Goal: Transaction & Acquisition: Download file/media

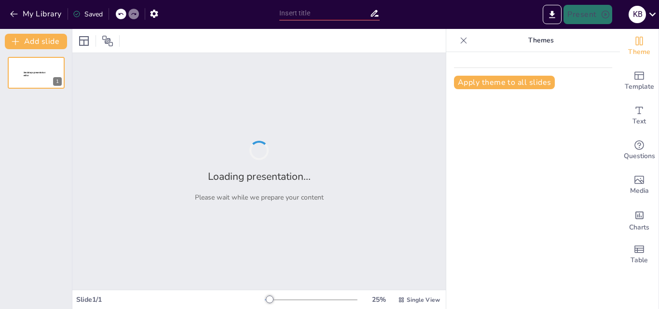
type input "Unlocking the Skies: [PERSON_NAME]'s Take on Lunar Phases"
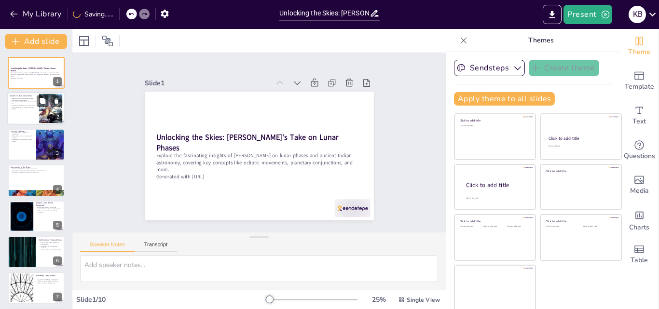
click at [17, 102] on p "The significance of celestial bodies in daily life." at bounding box center [23, 102] width 26 height 3
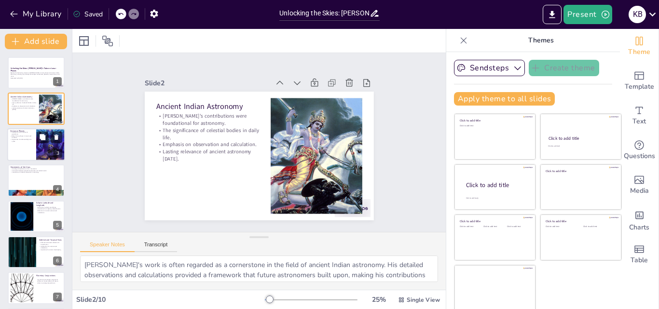
click at [22, 138] on p "Importance of understanding lunar cycles." at bounding box center [21, 139] width 23 height 3
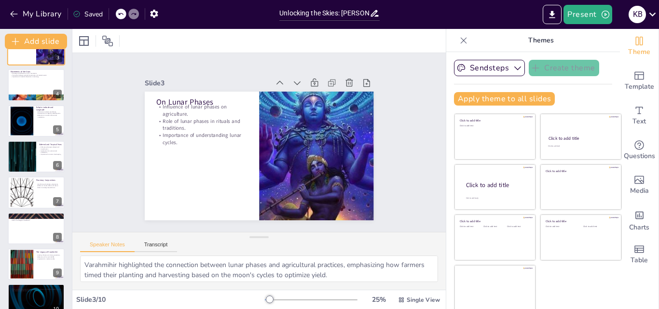
scroll to position [96, 0]
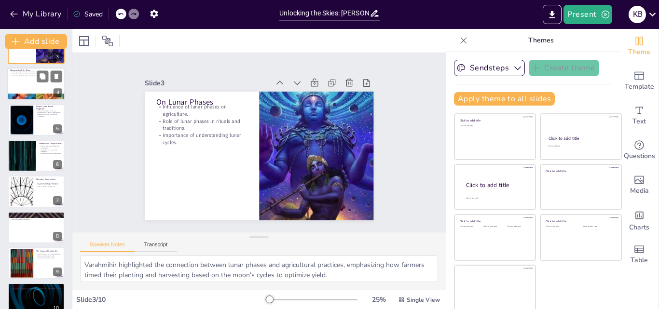
click at [14, 80] on div at bounding box center [36, 84] width 58 height 33
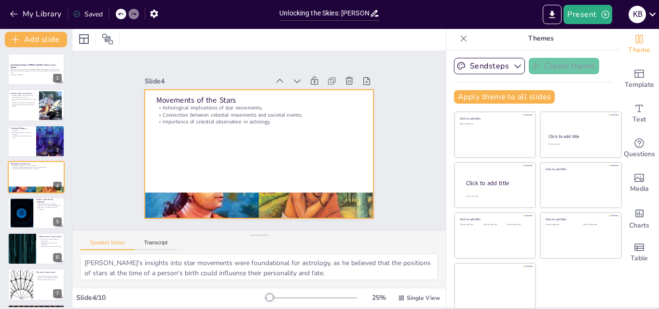
scroll to position [0, 0]
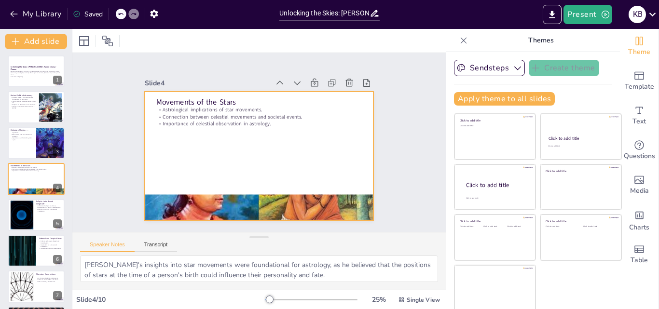
click at [141, 194] on div at bounding box center [238, 204] width 255 height 185
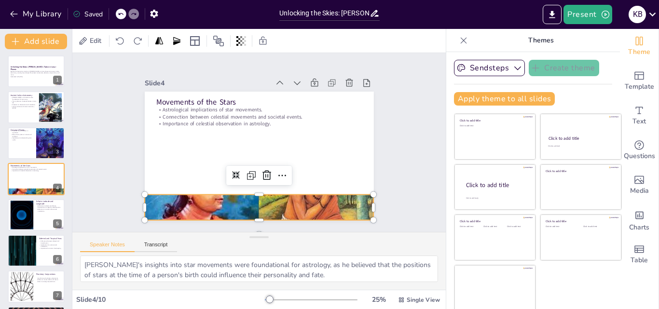
click at [141, 194] on div at bounding box center [252, 207] width 240 height 143
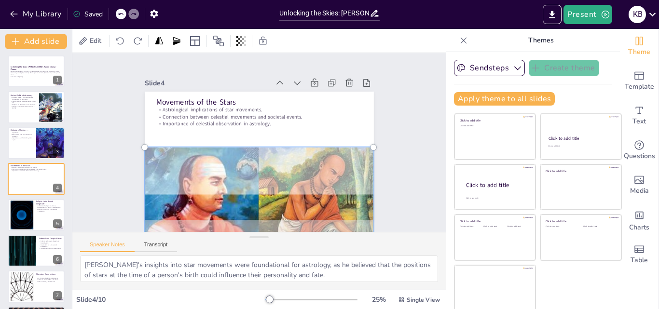
click at [142, 145] on div at bounding box center [145, 148] width 6 height 6
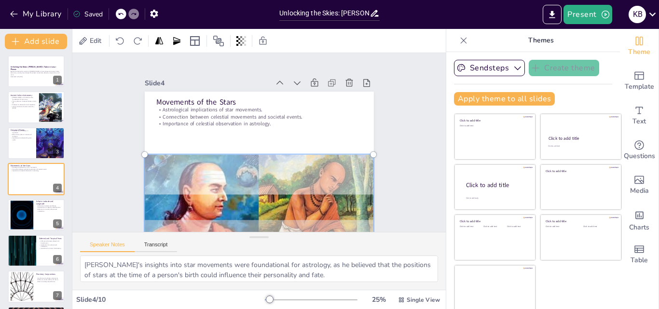
drag, startPoint x: 154, startPoint y: 197, endPoint x: 160, endPoint y: 198, distance: 6.4
click at [157, 203] on div at bounding box center [251, 215] width 253 height 156
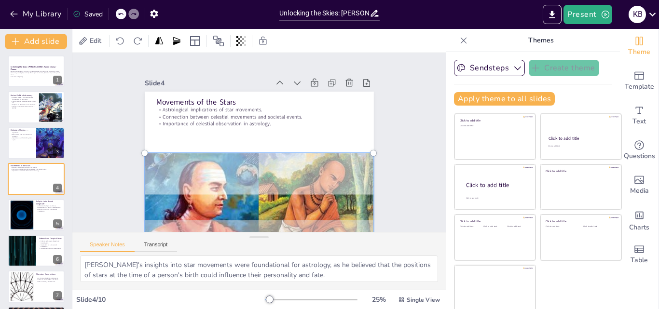
click at [181, 195] on div at bounding box center [259, 214] width 241 height 132
click at [181, 195] on div at bounding box center [251, 213] width 253 height 156
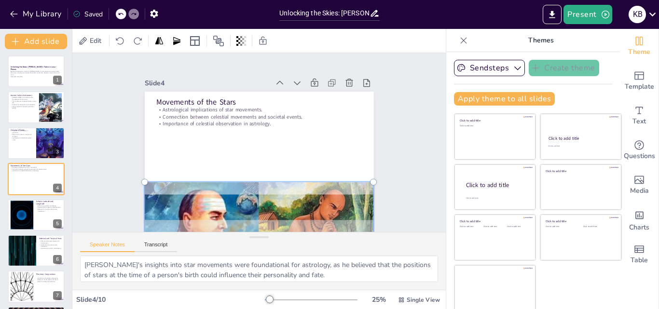
drag, startPoint x: 181, startPoint y: 195, endPoint x: 186, endPoint y: 224, distance: 29.4
click at [186, 224] on div at bounding box center [248, 242] width 253 height 156
click at [203, 157] on div at bounding box center [257, 156] width 241 height 152
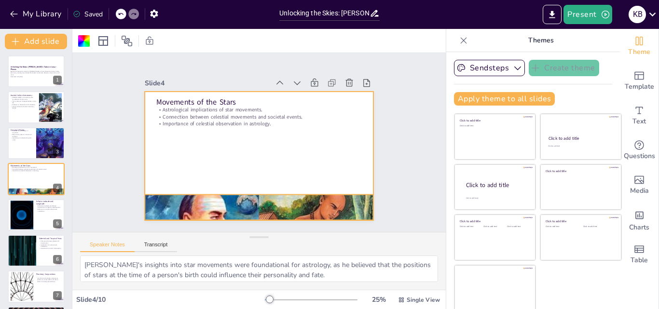
click at [210, 200] on div at bounding box center [259, 242] width 229 height 120
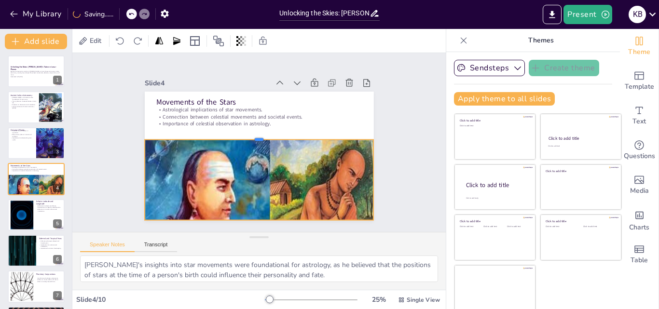
drag, startPoint x: 246, startPoint y: 191, endPoint x: 220, endPoint y: 136, distance: 60.8
click at [220, 136] on div at bounding box center [260, 136] width 229 height 32
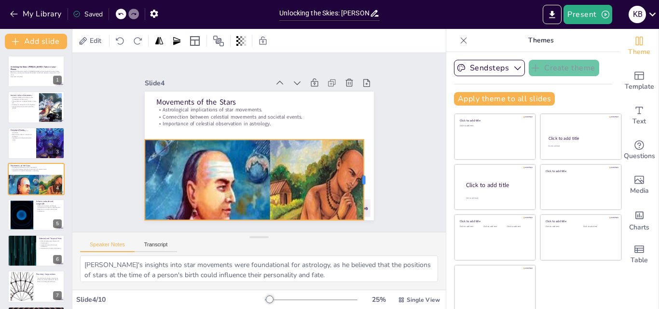
drag, startPoint x: 363, startPoint y: 175, endPoint x: 354, endPoint y: 178, distance: 10.1
click at [364, 178] on div at bounding box center [368, 180] width 8 height 81
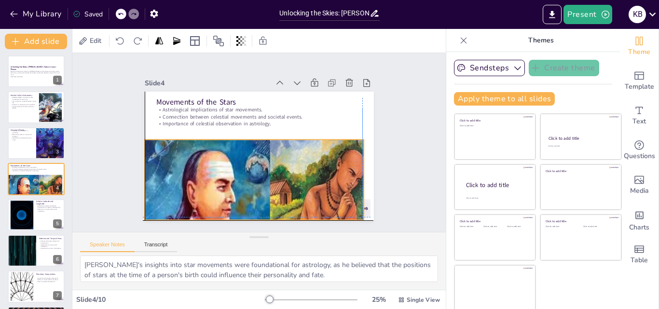
click at [248, 178] on div at bounding box center [270, 221] width 251 height 163
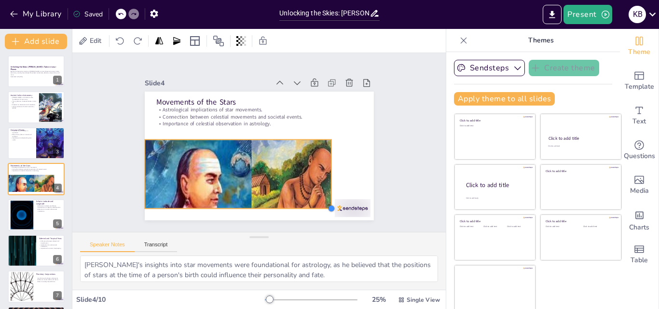
drag, startPoint x: 355, startPoint y: 219, endPoint x: 306, endPoint y: 198, distance: 52.7
click at [322, 198] on div "Movements of the Stars Astrological implications of star movements. Connection …" at bounding box center [259, 156] width 229 height 129
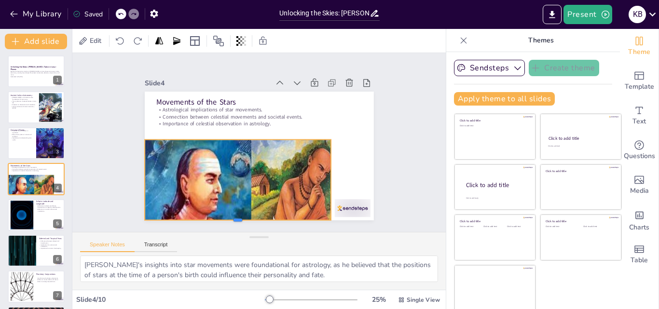
drag, startPoint x: 228, startPoint y: 205, endPoint x: 228, endPoint y: 217, distance: 12.1
click at [228, 217] on div at bounding box center [229, 221] width 186 height 27
click at [222, 110] on icon at bounding box center [227, 104] width 11 height 11
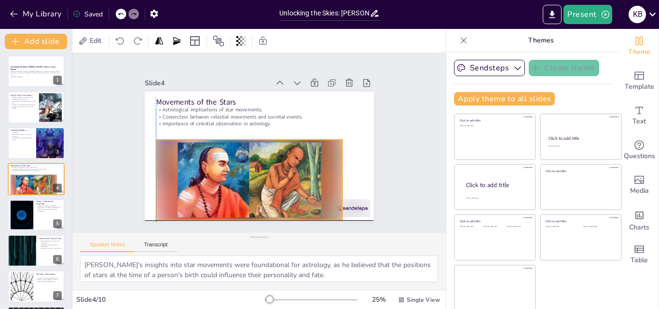
drag, startPoint x: 269, startPoint y: 168, endPoint x: 283, endPoint y: 170, distance: 14.1
click at [282, 170] on div at bounding box center [249, 180] width 187 height 81
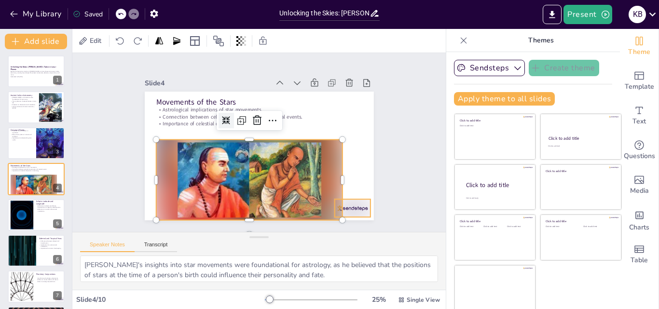
click at [348, 208] on div at bounding box center [352, 208] width 36 height 18
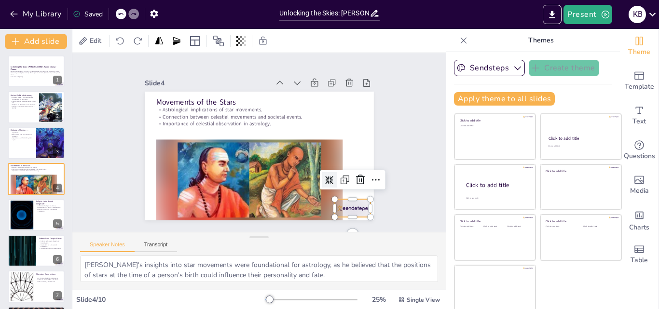
click at [355, 179] on icon at bounding box center [361, 180] width 12 height 12
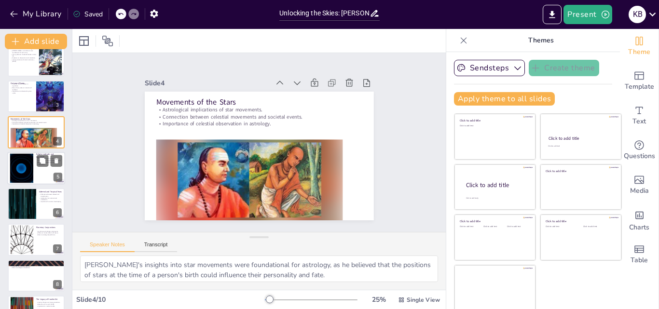
click at [38, 171] on div at bounding box center [36, 168] width 58 height 33
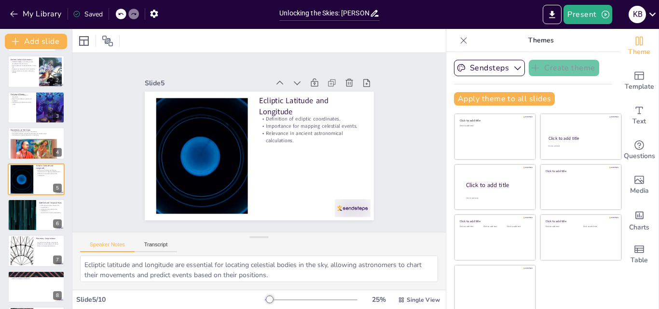
click at [334, 208] on div at bounding box center [346, 218] width 38 height 22
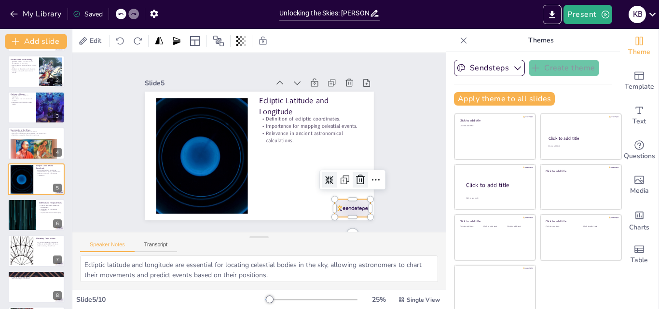
click at [356, 176] on icon at bounding box center [360, 180] width 9 height 10
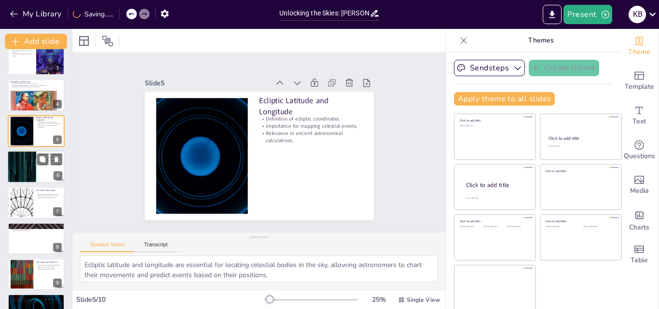
click at [27, 166] on div at bounding box center [22, 167] width 58 height 33
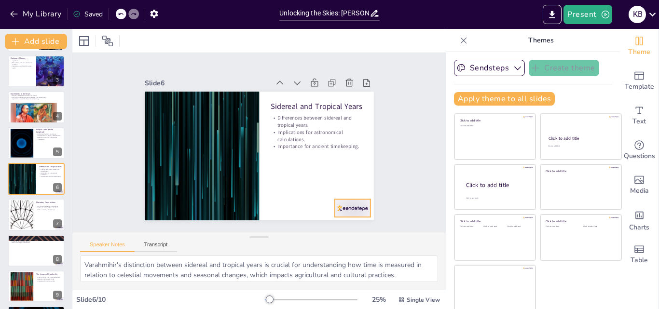
click at [335, 207] on div at bounding box center [345, 218] width 38 height 22
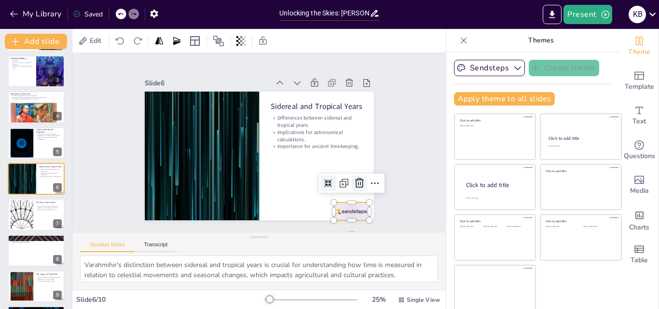
click at [352, 188] on icon at bounding box center [355, 193] width 10 height 10
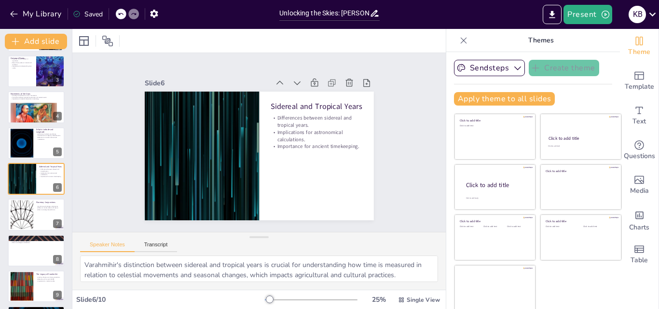
click at [3, 208] on div "Unlocking the Skies: [PERSON_NAME]'s Take on Lunar Phases Explore the fascinati…" at bounding box center [36, 161] width 72 height 355
click at [26, 211] on div at bounding box center [22, 214] width 52 height 29
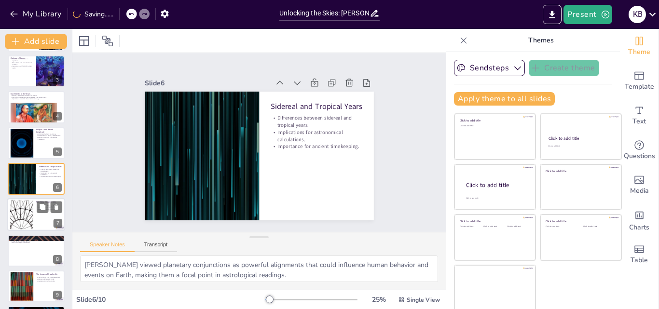
scroll to position [109, 0]
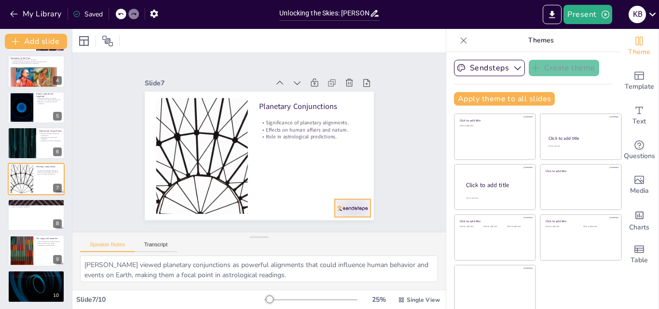
click at [335, 206] on div at bounding box center [352, 208] width 36 height 18
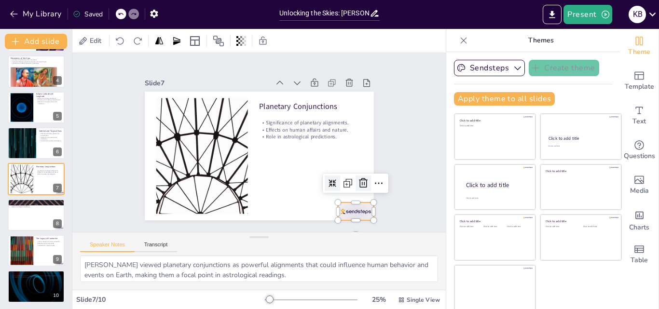
click at [353, 188] on icon at bounding box center [358, 194] width 13 height 13
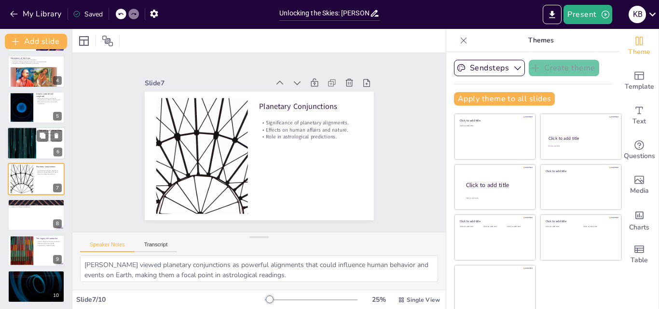
scroll to position [110, 0]
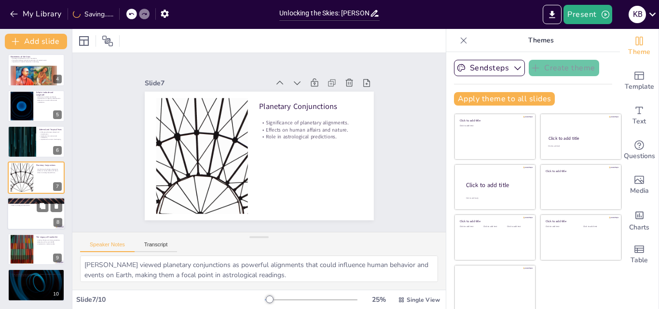
click at [30, 222] on div at bounding box center [36, 213] width 58 height 33
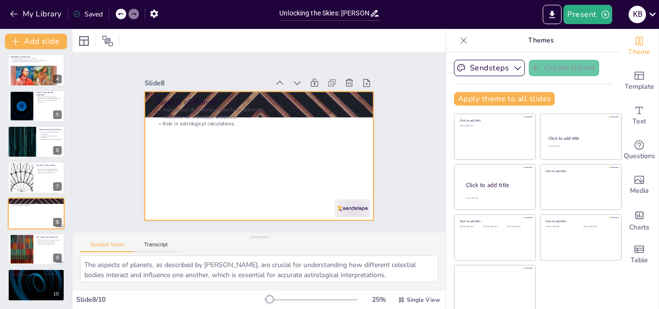
click at [338, 203] on div at bounding box center [352, 208] width 36 height 18
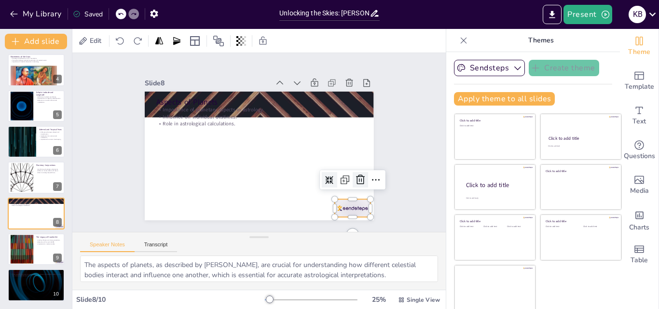
click at [355, 179] on icon at bounding box center [361, 180] width 12 height 12
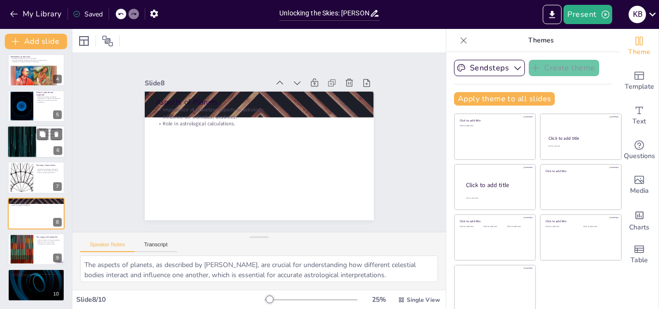
scroll to position [2, 0]
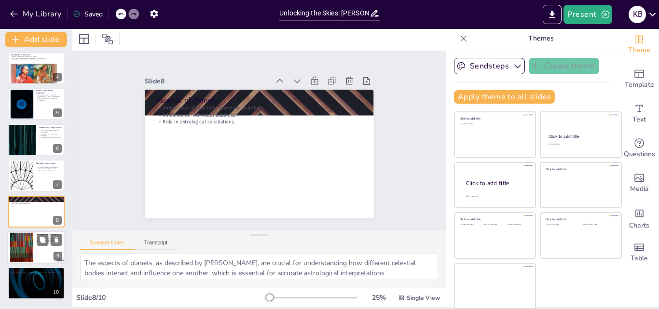
click at [36, 247] on div at bounding box center [36, 247] width 58 height 33
type textarea "[PERSON_NAME]'s insights have had a profound impact on future generations, shap…"
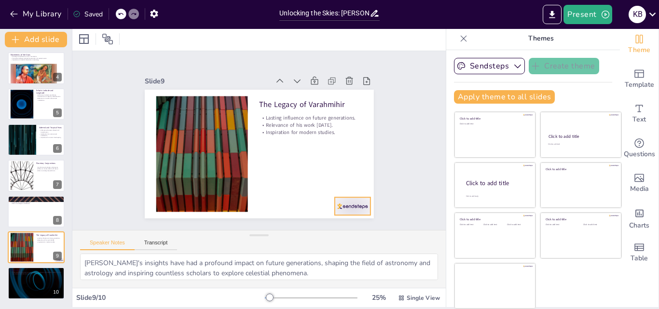
click at [339, 206] on div at bounding box center [352, 206] width 36 height 18
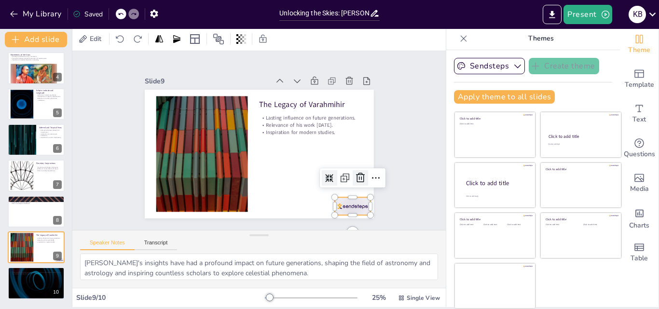
click at [356, 174] on icon at bounding box center [360, 178] width 9 height 10
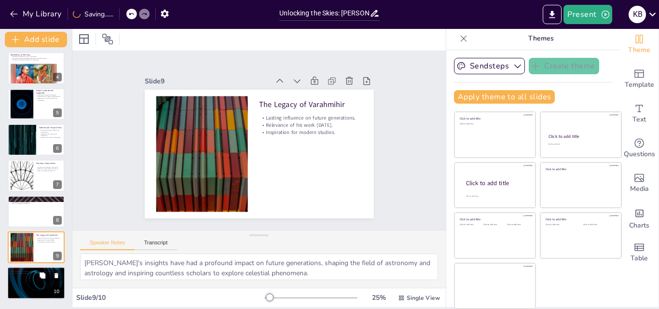
click at [31, 288] on div at bounding box center [36, 283] width 58 height 33
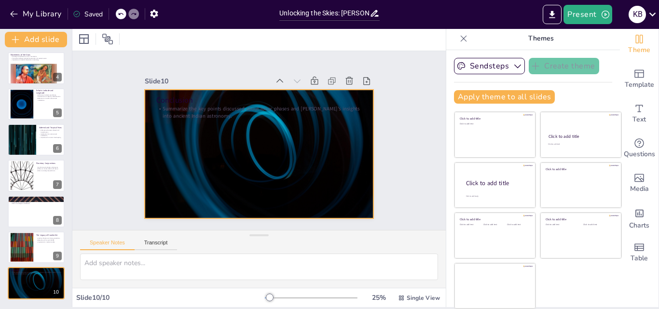
click at [284, 151] on div at bounding box center [259, 154] width 229 height 129
click at [263, 138] on div at bounding box center [259, 154] width 229 height 129
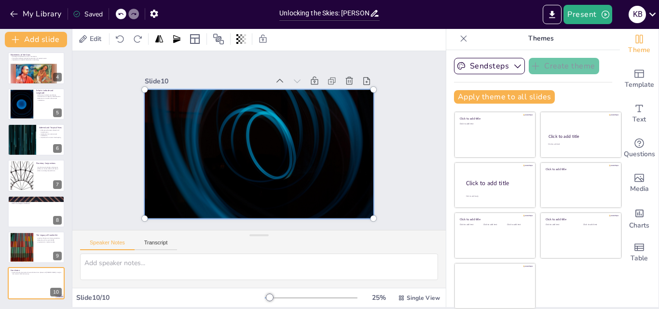
click at [263, 138] on div at bounding box center [258, 154] width 254 height 164
click at [222, 101] on div at bounding box center [258, 154] width 254 height 165
click at [159, 77] on div "Slide 10" at bounding box center [207, 81] width 125 height 9
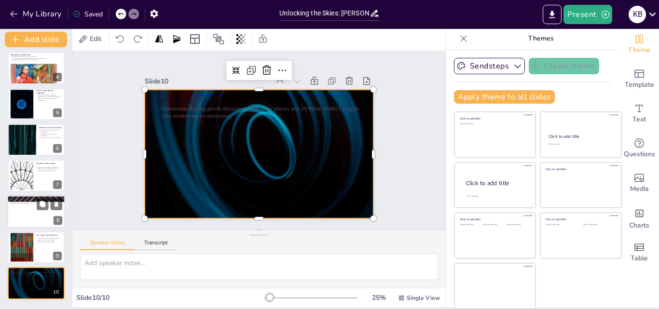
scroll to position [0, 0]
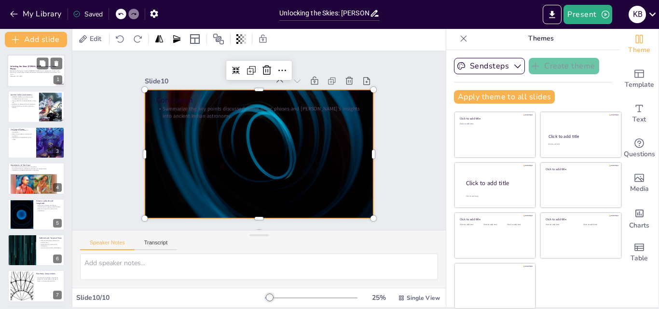
click at [23, 68] on strong "Unlocking the Skies: [PERSON_NAME]'s Take on Lunar Phases" at bounding box center [33, 67] width 46 height 5
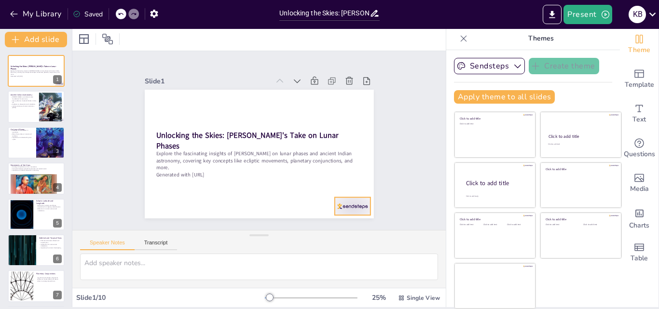
click at [202, 216] on div at bounding box center [193, 234] width 18 height 36
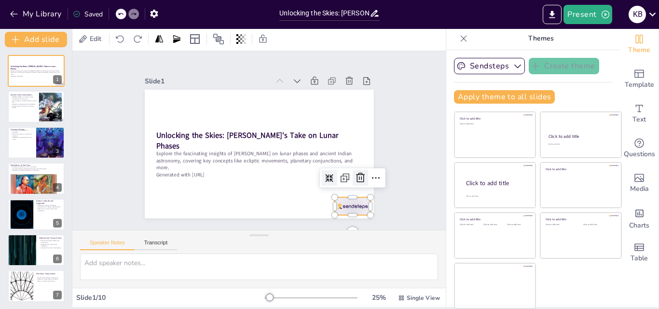
click at [355, 176] on icon at bounding box center [361, 178] width 12 height 12
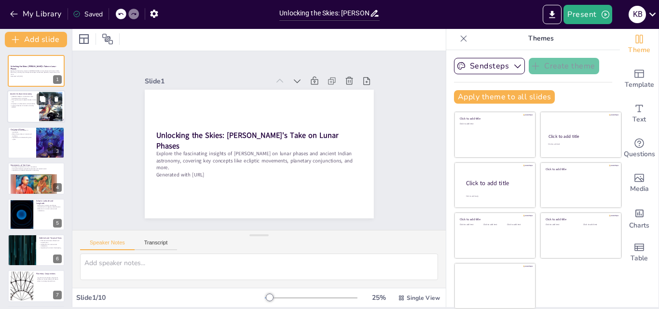
click at [14, 113] on div at bounding box center [36, 107] width 58 height 33
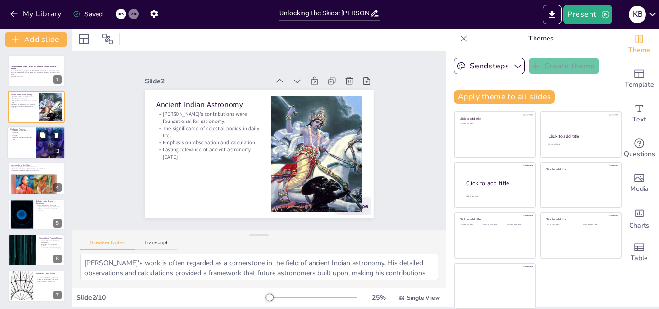
click at [17, 135] on p "Role of lunar phases in rituals and traditions." at bounding box center [21, 134] width 23 height 3
type textarea "Varahmihir highlighted the connection between lunar phases and agricultural pra…"
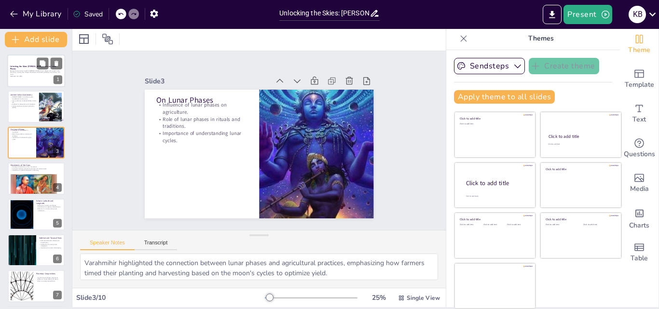
click at [36, 61] on div at bounding box center [36, 71] width 58 height 33
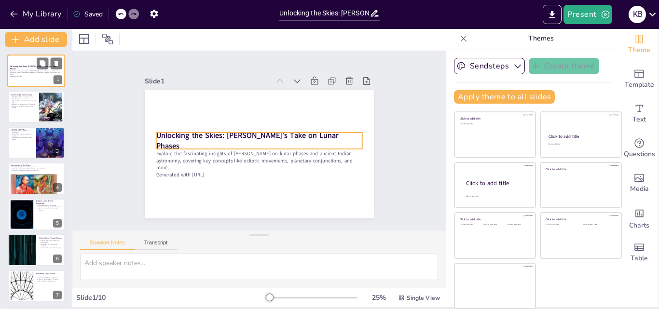
click at [25, 66] on div "Unlocking the Skies: [PERSON_NAME]'s Take on Lunar Phases" at bounding box center [36, 68] width 52 height 4
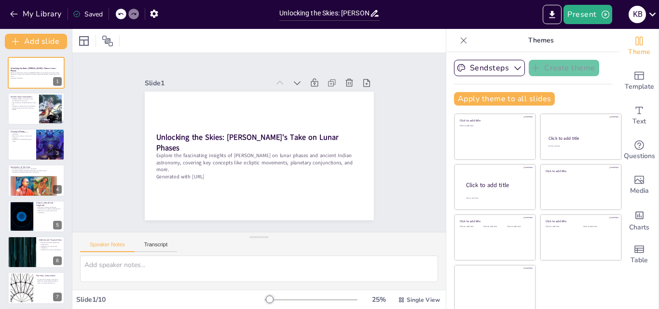
click at [541, 14] on div "Present k b" at bounding box center [521, 14] width 274 height 19
click at [547, 21] on button "Export to PowerPoint" at bounding box center [552, 14] width 19 height 19
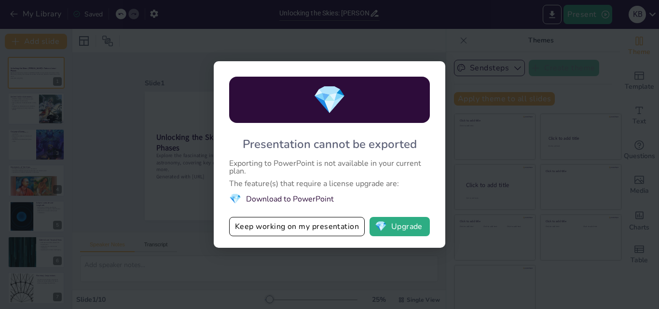
click at [292, 197] on li "💎 Download to PowerPoint" at bounding box center [329, 198] width 201 height 13
click at [410, 225] on button "💎 Upgrade" at bounding box center [400, 226] width 60 height 19
